Goal: Communication & Community: Answer question/provide support

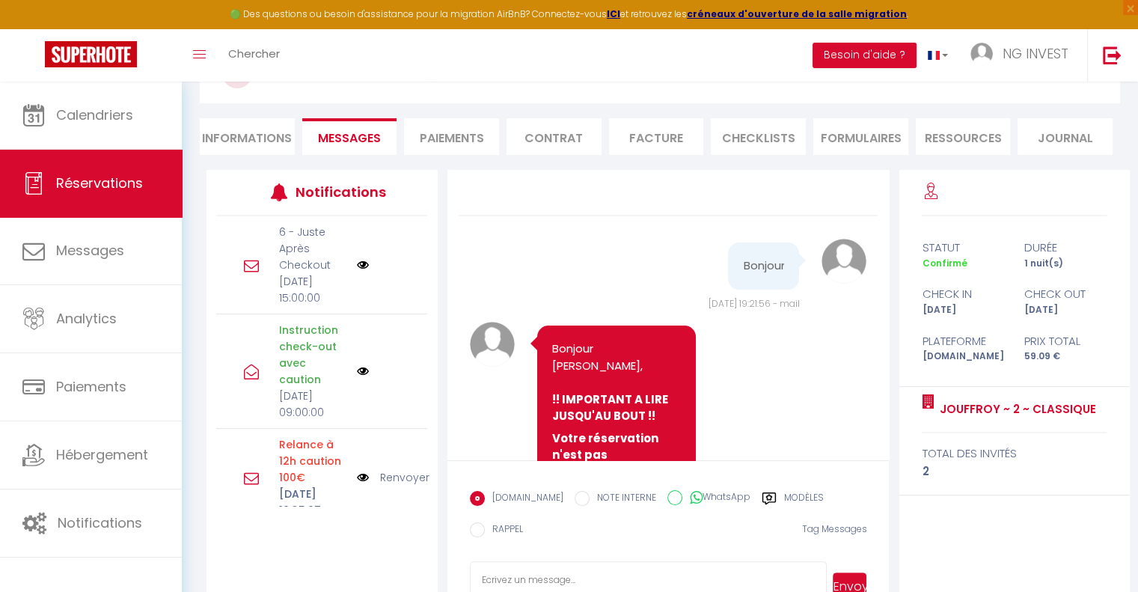
scroll to position [12769, 0]
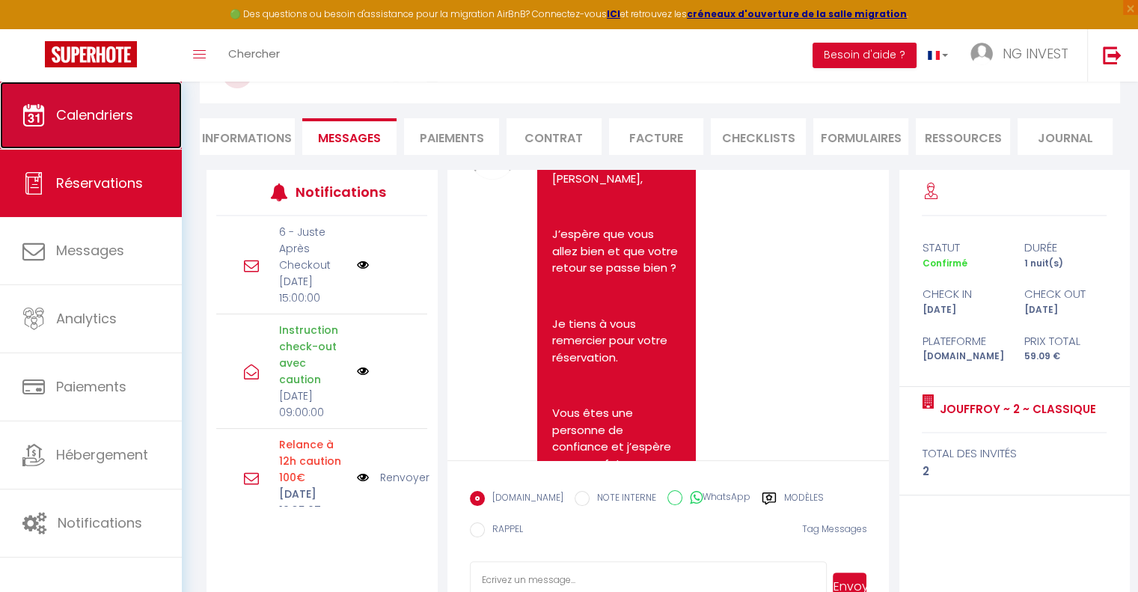
click at [117, 110] on span "Calendriers" at bounding box center [94, 115] width 77 height 19
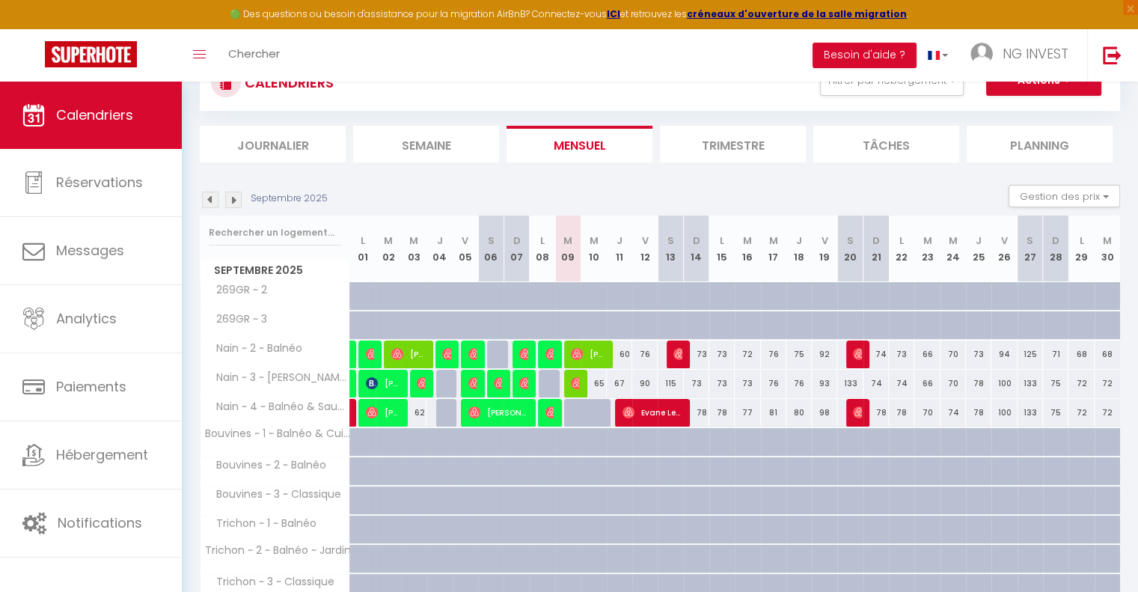
scroll to position [129, 0]
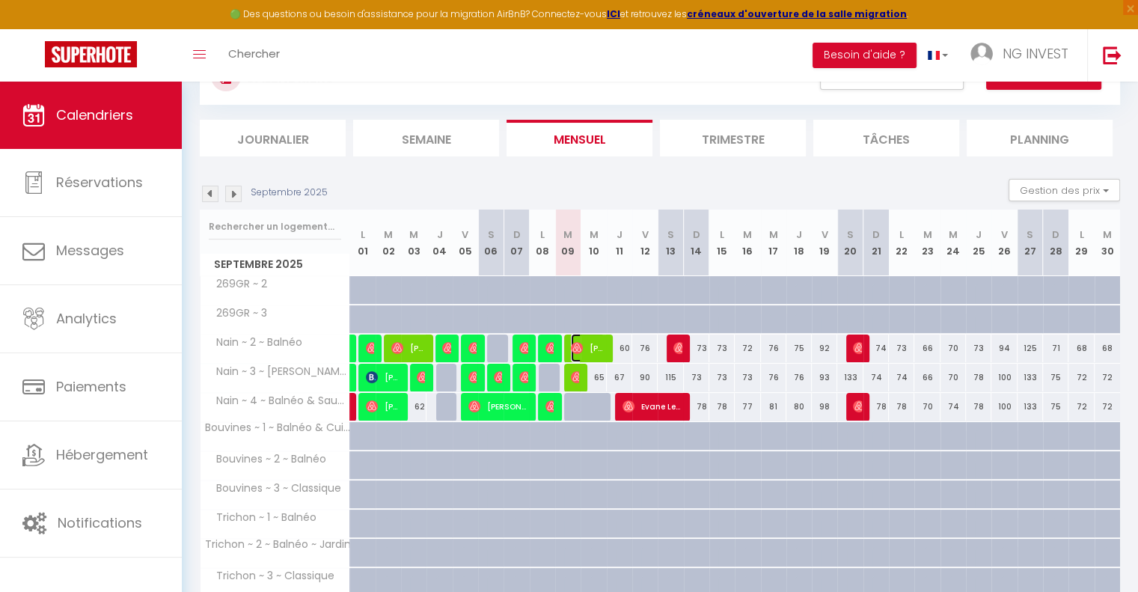
click at [593, 348] on span "[PERSON_NAME]" at bounding box center [588, 348] width 34 height 28
select select "OK"
select select "0"
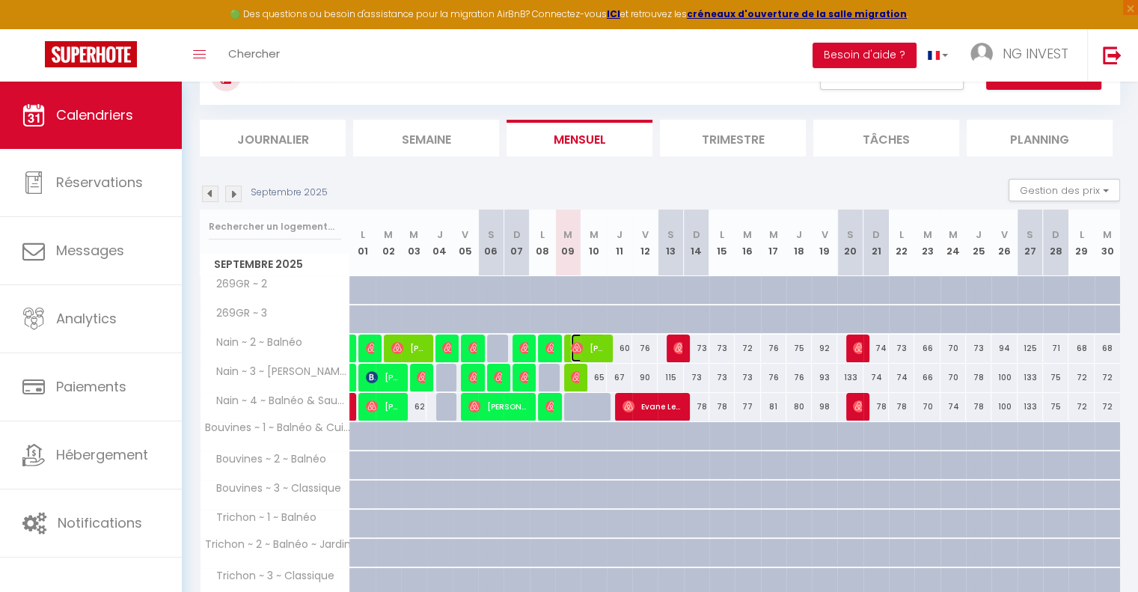
select select "1"
select select
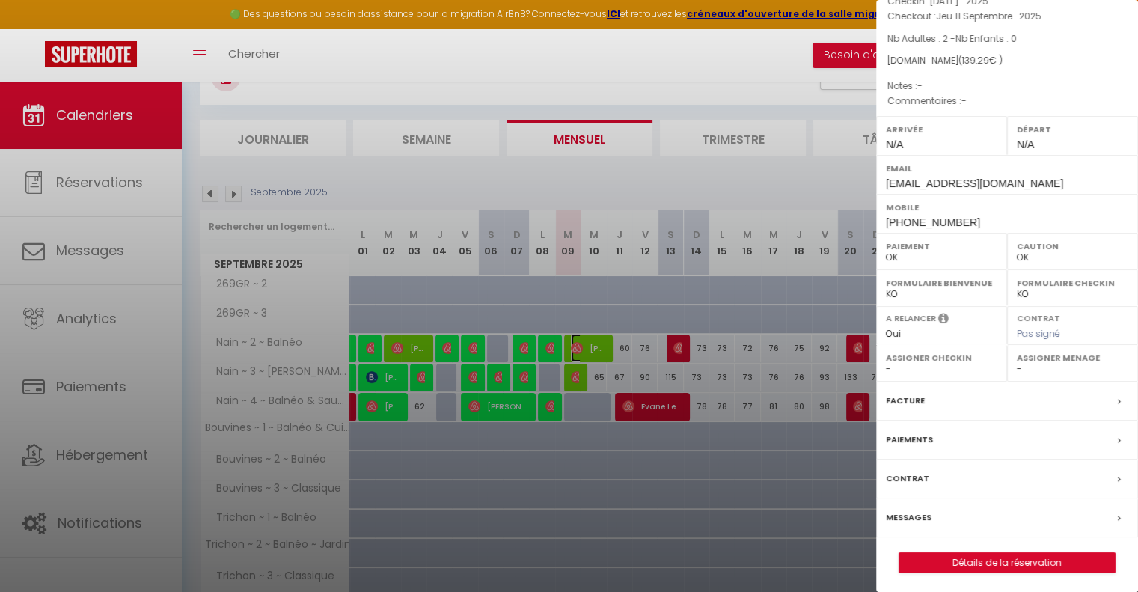
scroll to position [103, 0]
click at [899, 516] on label "Messages" at bounding box center [909, 517] width 46 height 16
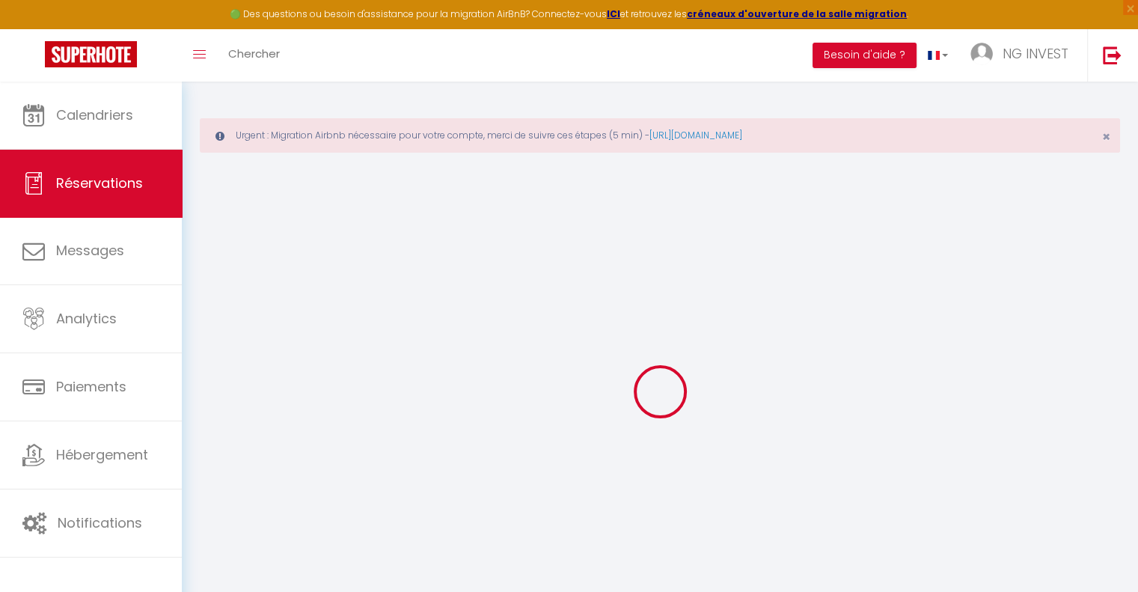
select select
checkbox input "false"
select select
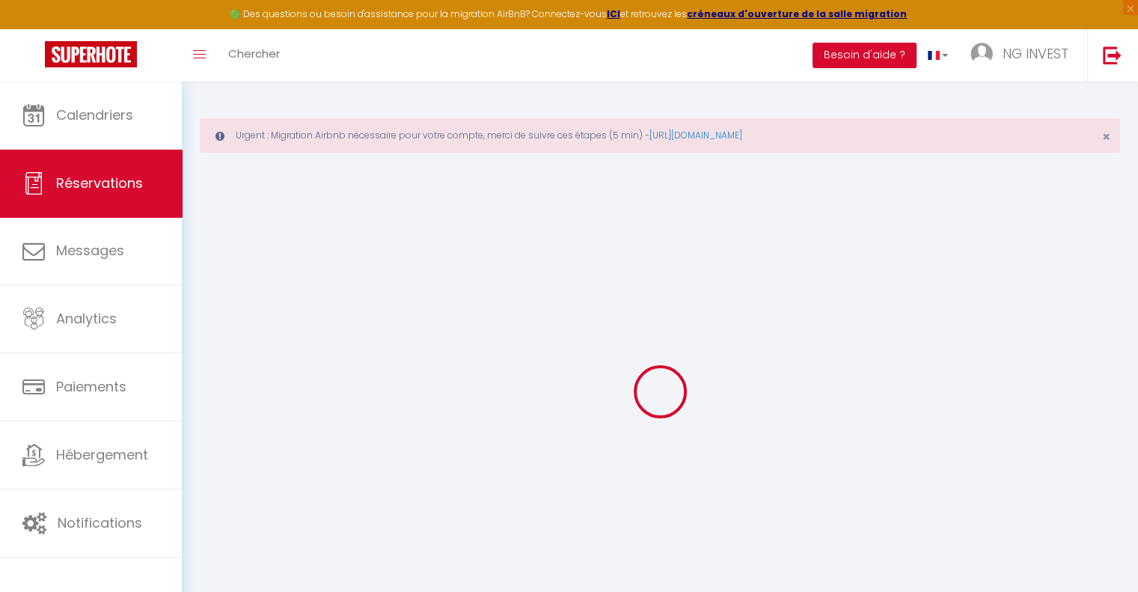
select select
checkbox input "false"
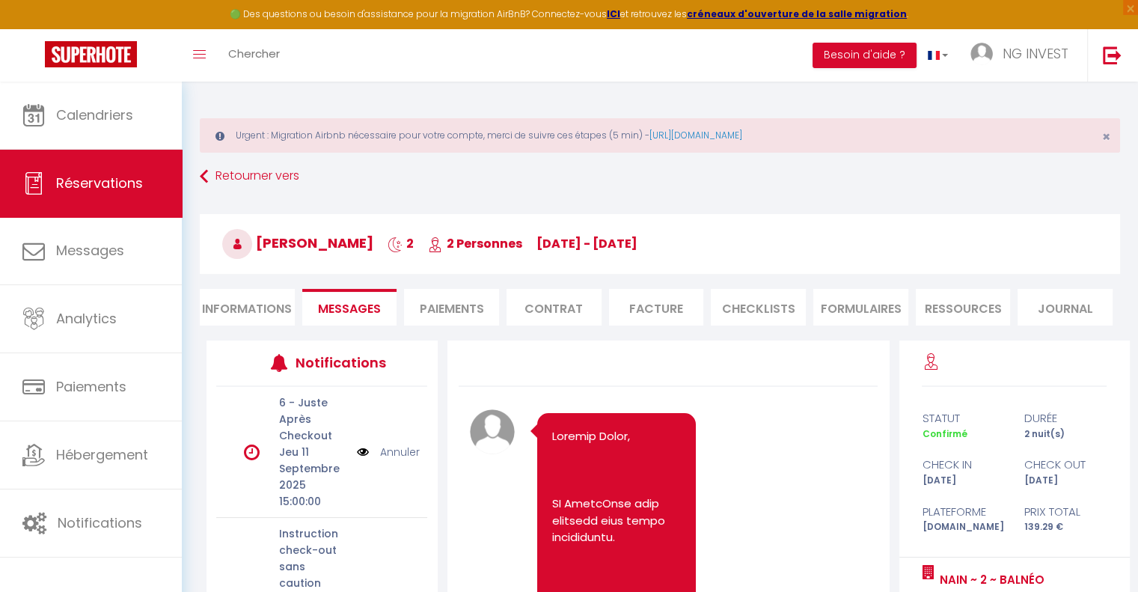
scroll to position [4361, 0]
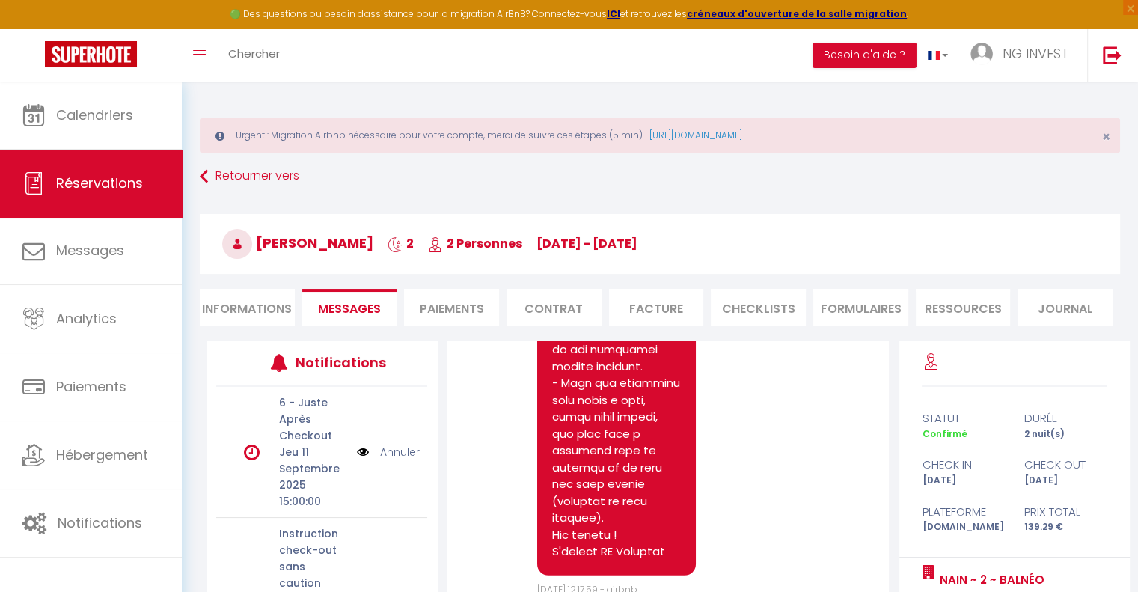
drag, startPoint x: 438, startPoint y: 441, endPoint x: 446, endPoint y: 507, distance: 66.4
click at [446, 507] on div "Note Sms [DATE] 21:13:42 - airbnb Note Sms [DATE] 21:22:42 - airbnb Note Sms [D…" at bounding box center [669, 551] width 462 height 423
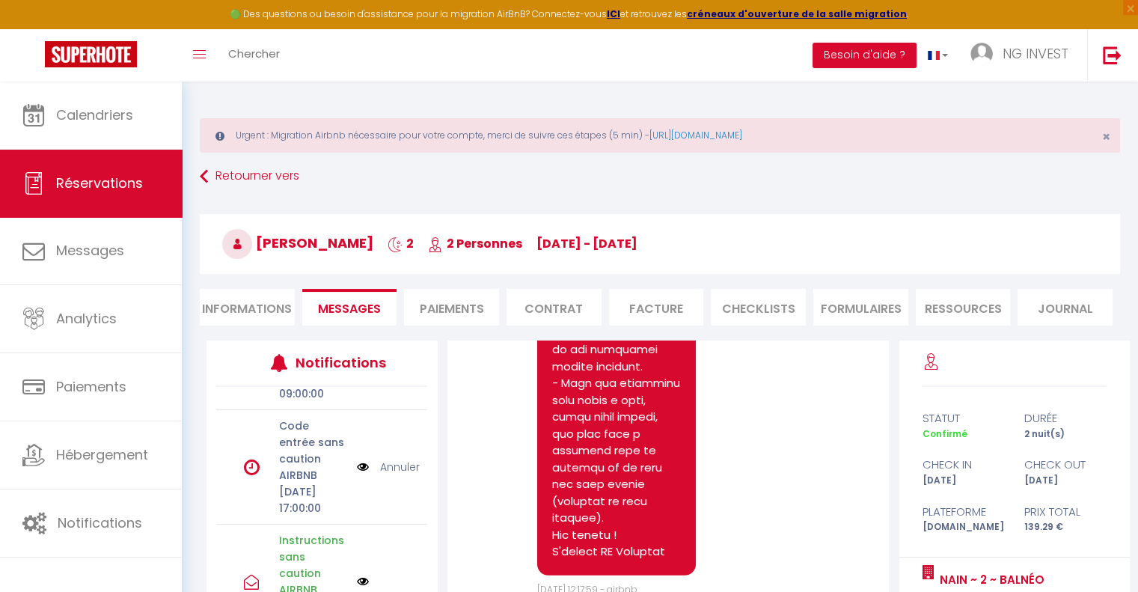
scroll to position [257, 0]
click at [395, 490] on link "Annuler" at bounding box center [400, 482] width 40 height 16
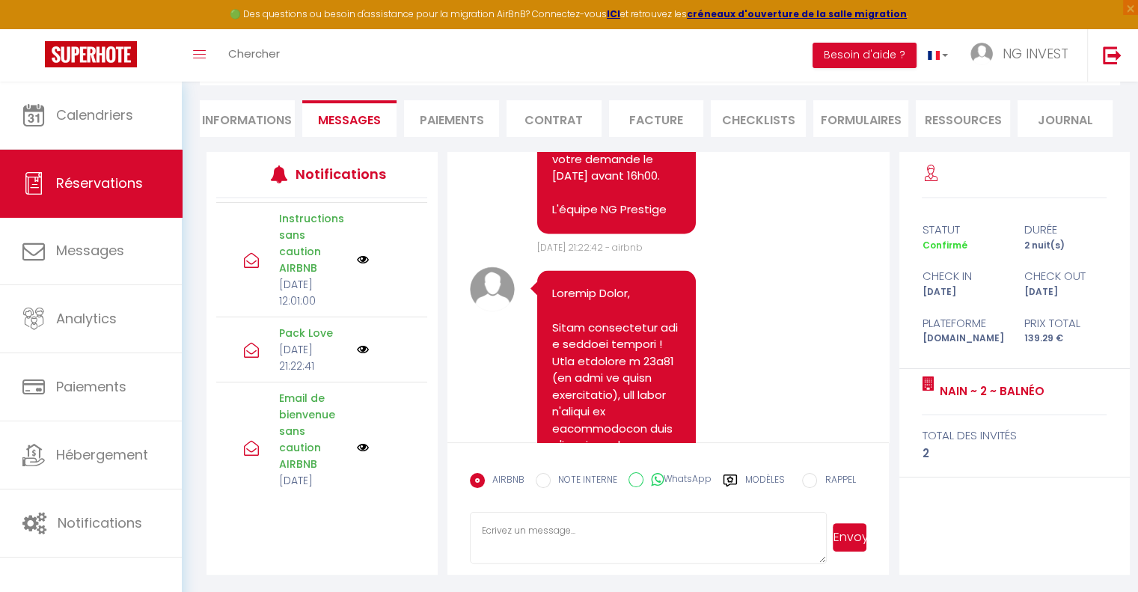
scroll to position [2723, 0]
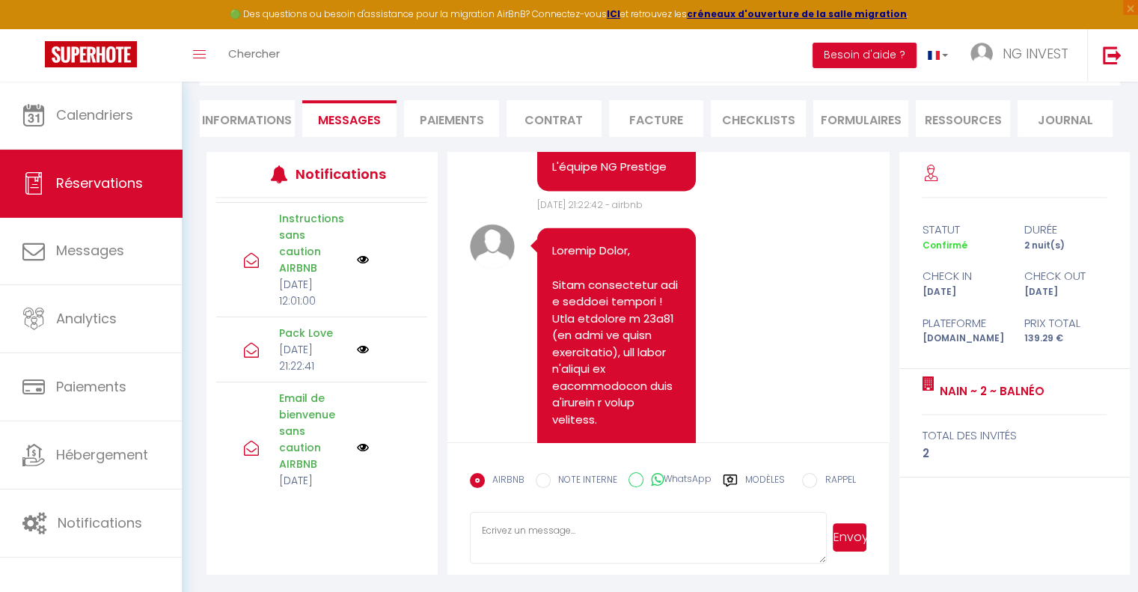
click at [510, 534] on textarea at bounding box center [649, 538] width 358 height 52
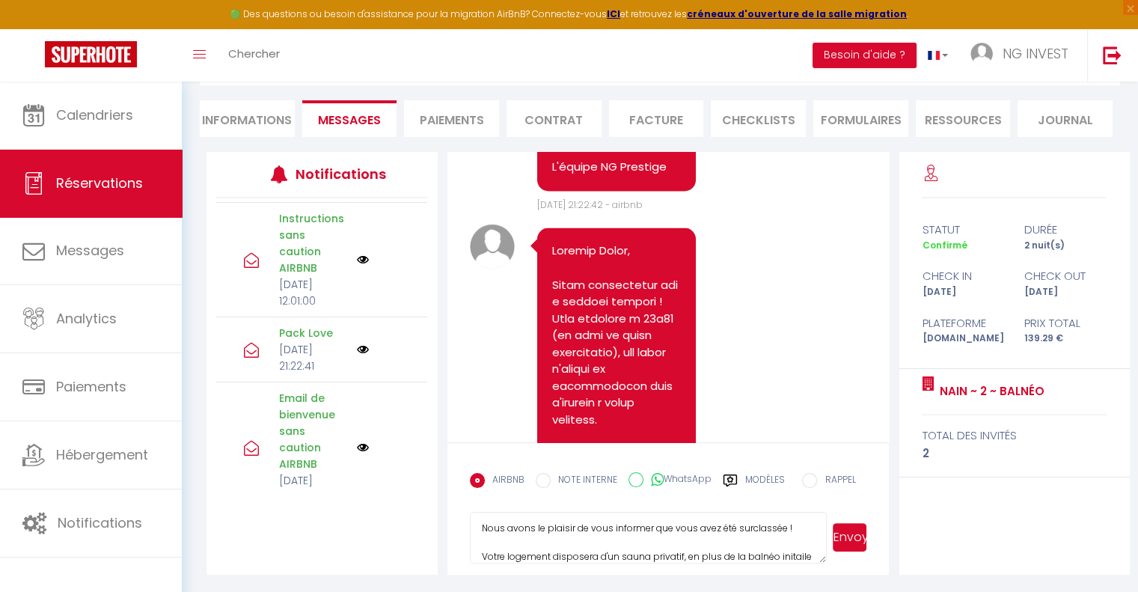
scroll to position [45, 0]
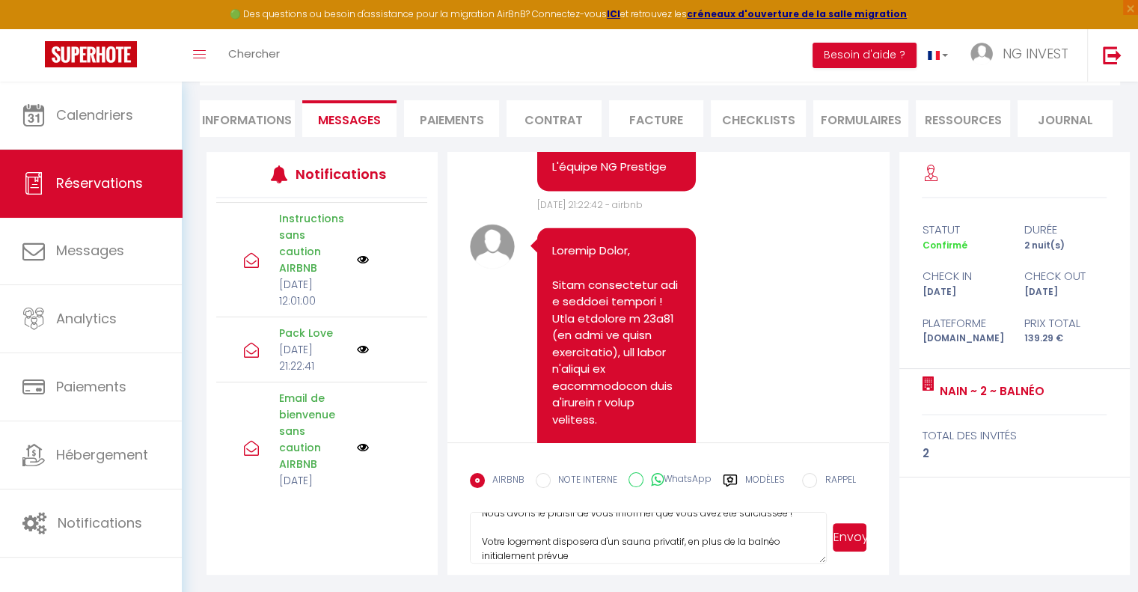
click at [575, 553] on textarea "Bonjour Marie, Nous avons le plaisir de vous informer que vous avez été surclas…" at bounding box center [649, 538] width 358 height 52
click at [753, 543] on textarea "Bonjour Marie, Nous avons le plaisir de vous informer que vous avez été surclas…" at bounding box center [649, 538] width 358 height 52
click at [535, 549] on textarea "Bonjour Marie, Nous avons le plaisir de vous informer que vous avez été surclas…" at bounding box center [649, 538] width 358 height 52
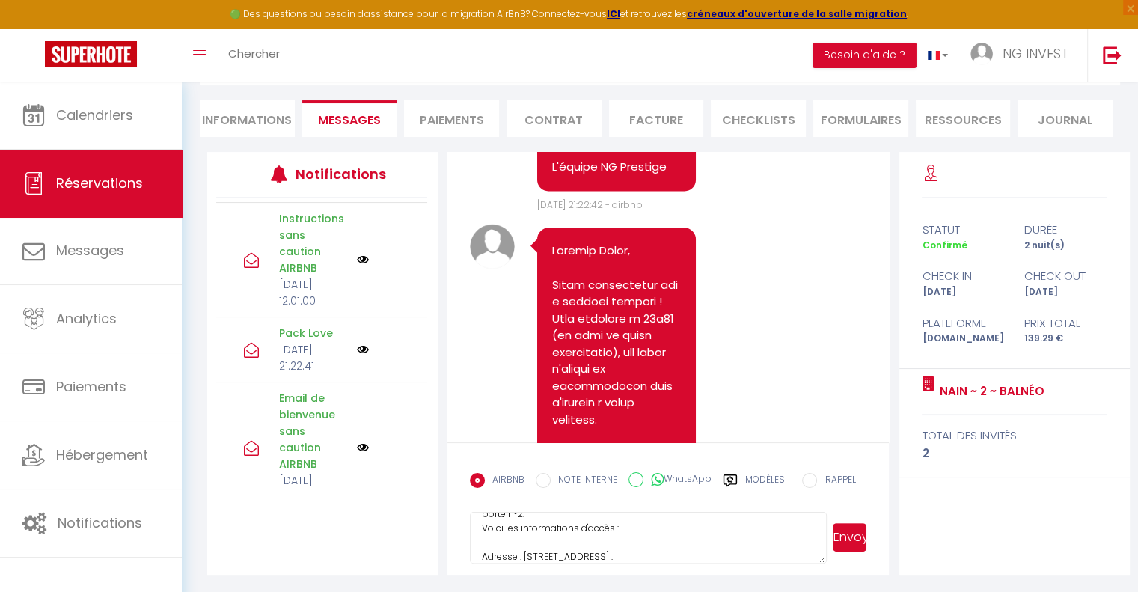
click at [548, 556] on textarea "Bonjour Marie, Nous avons le plaisir de vous informer que vous avez été surclas…" at bounding box center [649, 538] width 358 height 52
click at [665, 554] on textarea "Bonjour Marie, Nous avons le plaisir de vous informer que vous avez été surclas…" at bounding box center [649, 538] width 358 height 52
click at [635, 531] on textarea "Bonjour Marie, Nous avons le plaisir de vous informer que vous avez été surclas…" at bounding box center [649, 538] width 358 height 52
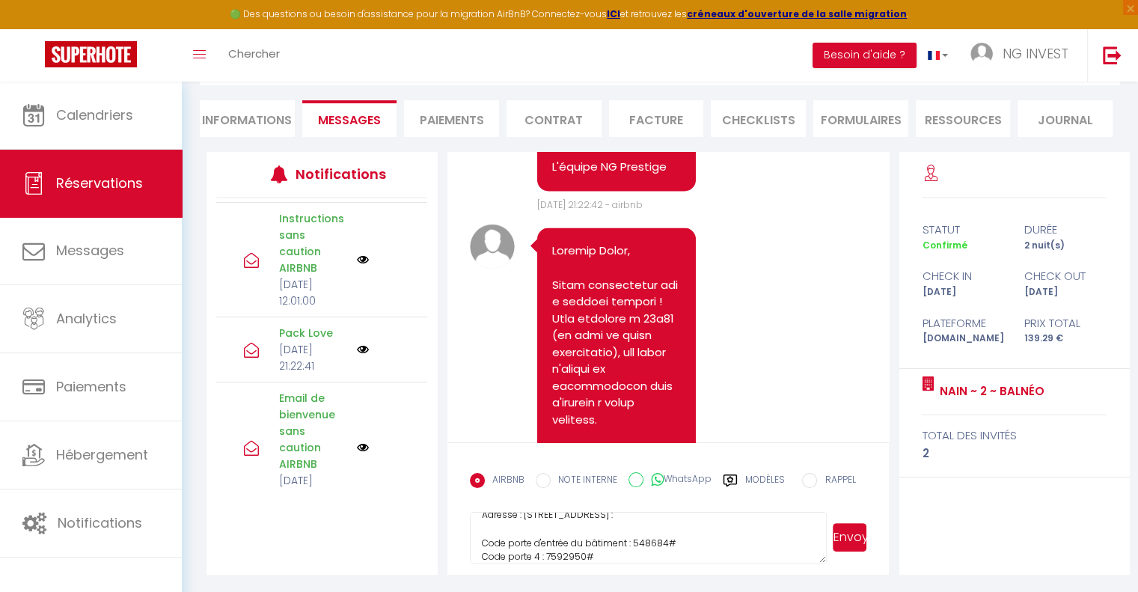
click at [664, 552] on textarea "Bonjour Marie, Nous avons le plaisir de vous informer que vous avez été surclas…" at bounding box center [649, 538] width 358 height 52
type textarea "Bonjour Marie, Nous avons le plaisir de vous informer que vous avez été surclas…"
click at [848, 535] on button "Envoyer" at bounding box center [850, 537] width 34 height 28
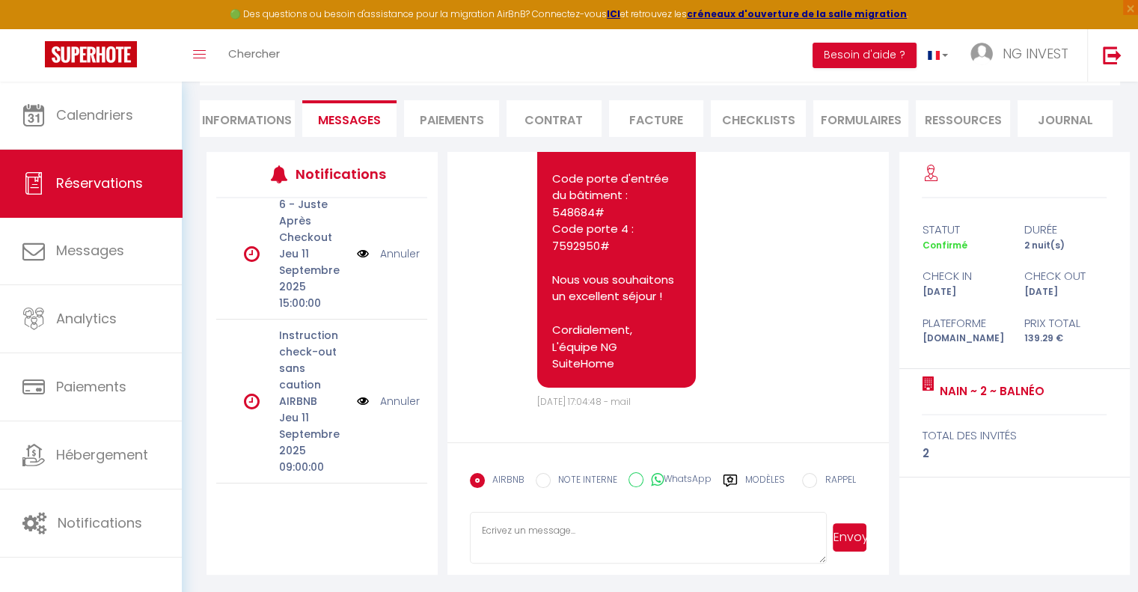
scroll to position [0, 0]
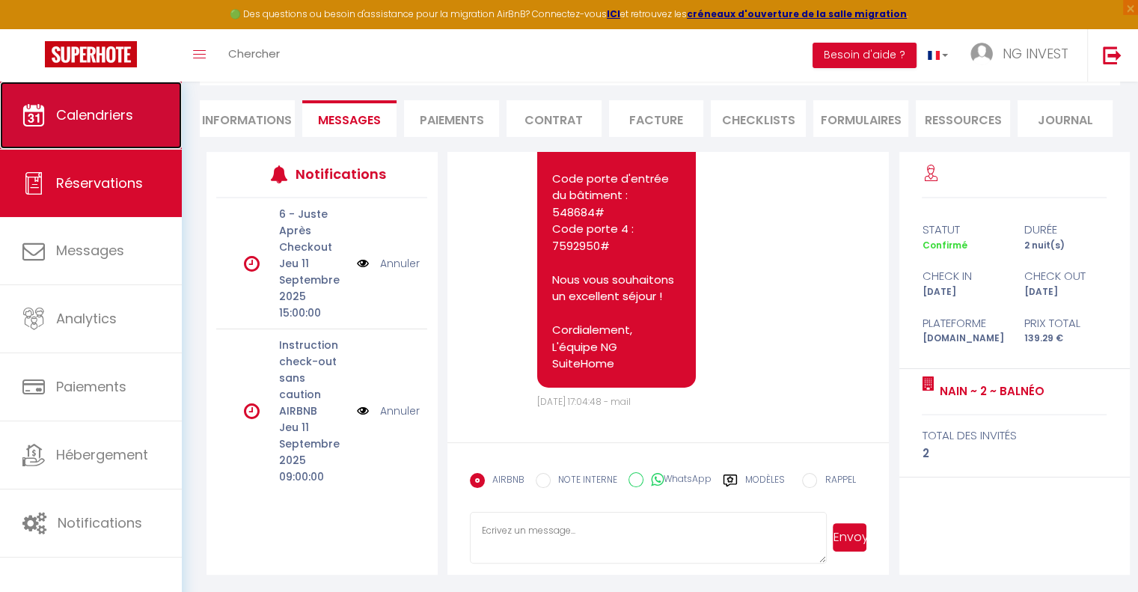
click at [118, 117] on span "Calendriers" at bounding box center [94, 115] width 77 height 19
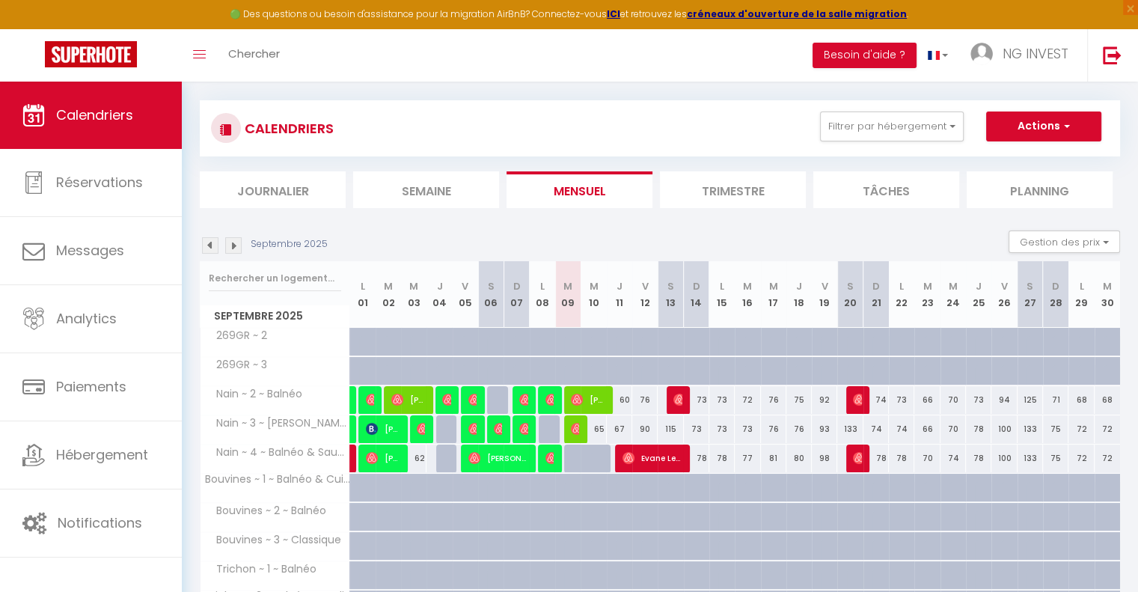
scroll to position [34, 0]
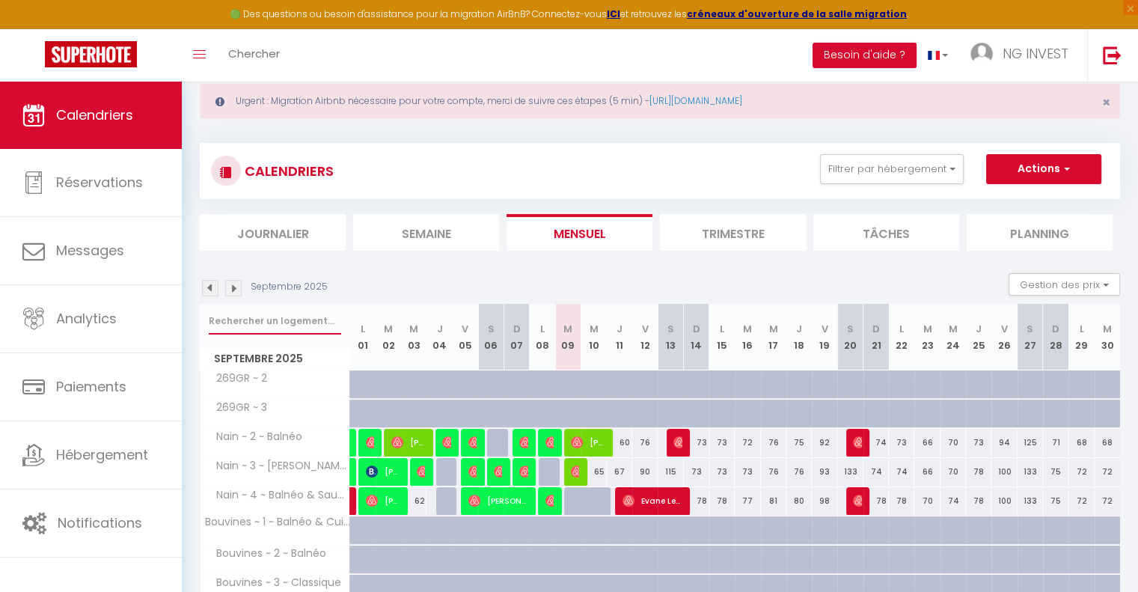
click at [251, 313] on input "text" at bounding box center [275, 321] width 132 height 27
type input "nain"
